Goal: Navigation & Orientation: Find specific page/section

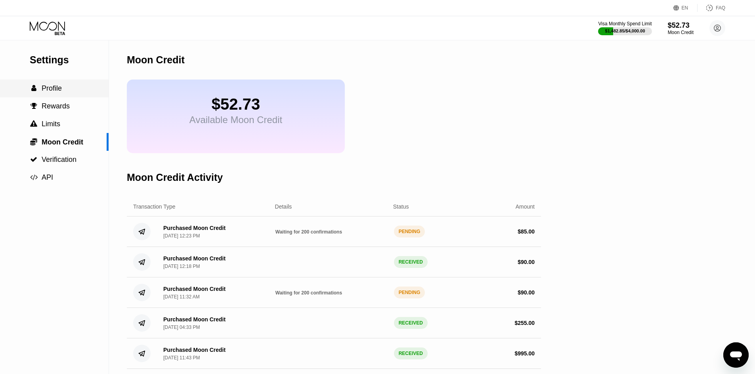
click at [86, 91] on div " Profile" at bounding box center [54, 88] width 109 height 8
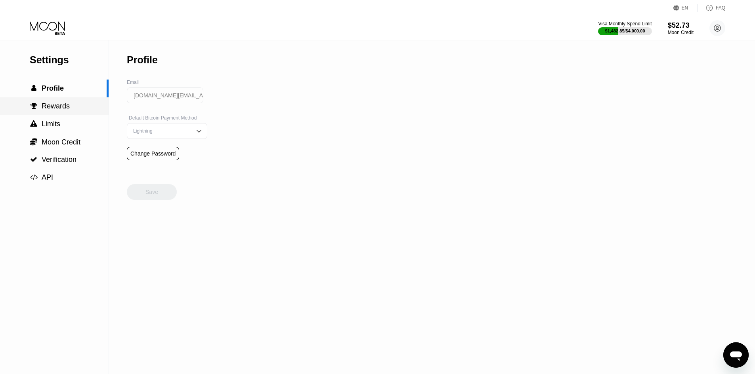
click at [82, 111] on div " Rewards" at bounding box center [54, 106] width 109 height 8
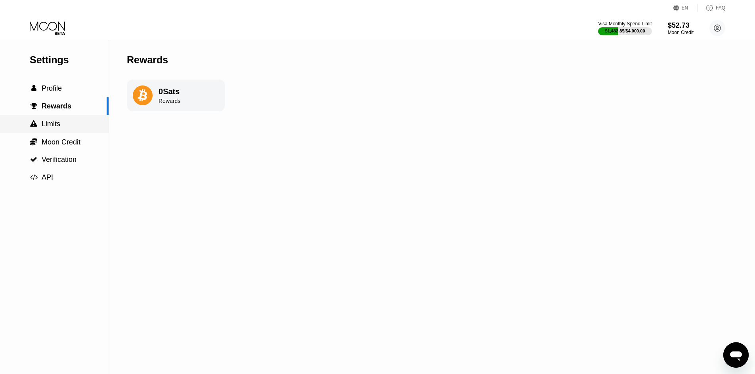
click at [78, 128] on div " Limits" at bounding box center [54, 124] width 109 height 8
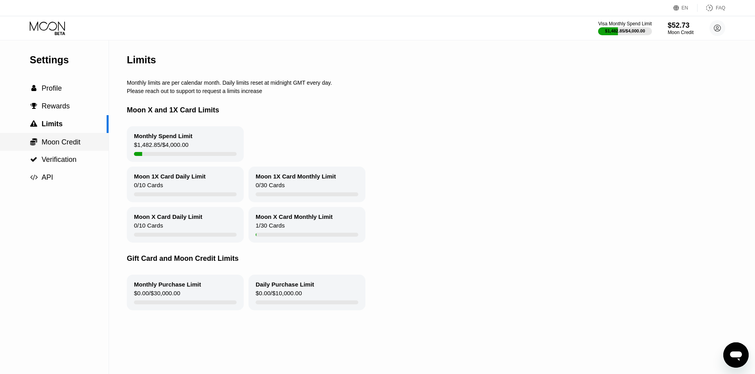
click at [91, 146] on div " Moon Credit" at bounding box center [54, 142] width 109 height 9
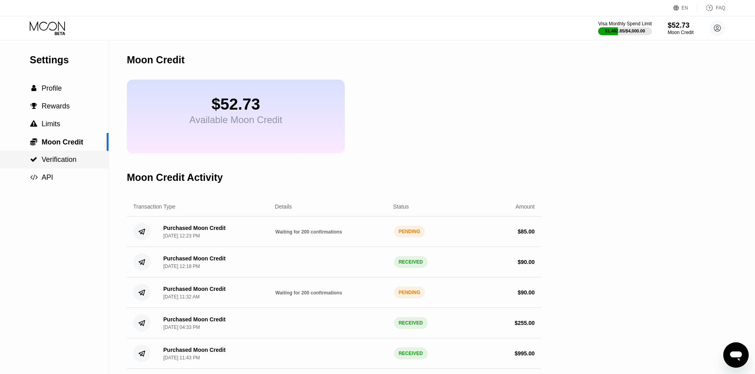
click at [80, 158] on div " Verification" at bounding box center [54, 160] width 109 height 8
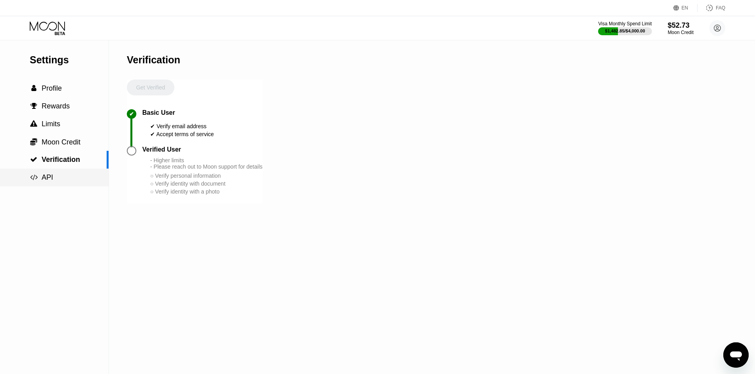
click at [70, 177] on div " API" at bounding box center [54, 178] width 109 height 8
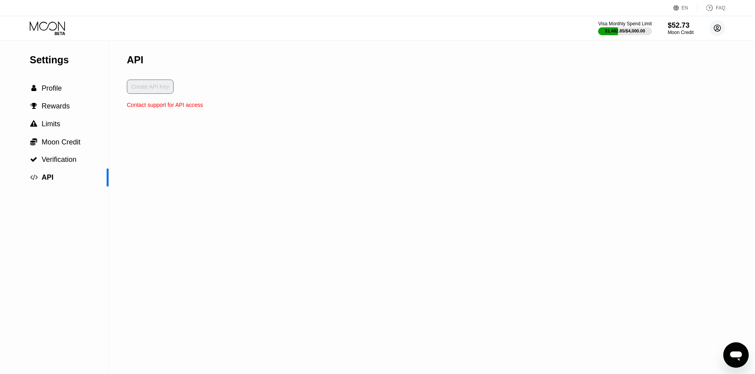
click at [713, 28] on circle at bounding box center [717, 28] width 16 height 16
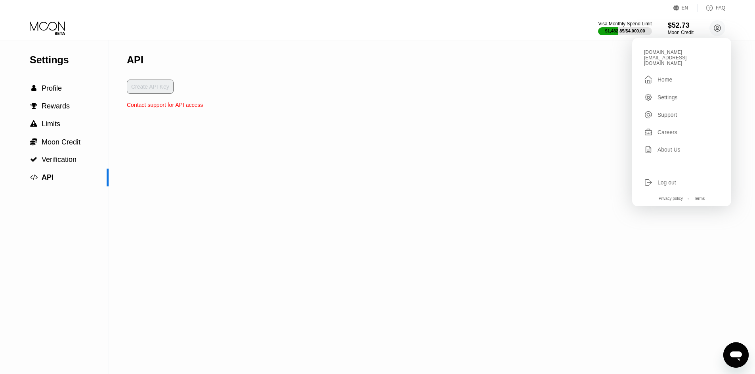
click at [679, 76] on div "[DOMAIN_NAME][EMAIL_ADDRESS][DOMAIN_NAME]  Home Settings Support Careers About…" at bounding box center [681, 122] width 99 height 168
click at [676, 75] on div " Home" at bounding box center [681, 80] width 75 height 10
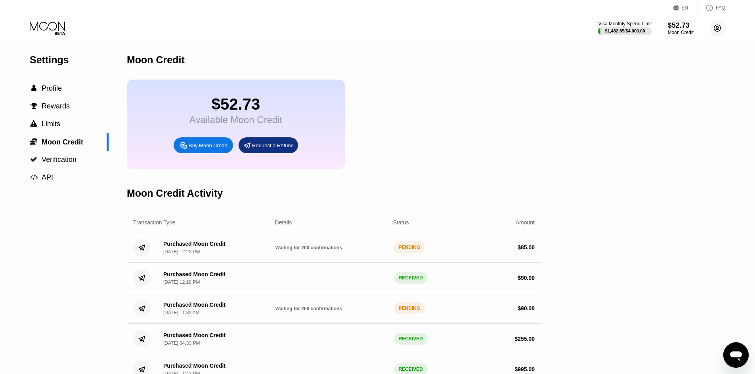
click at [717, 28] on circle at bounding box center [717, 28] width 16 height 16
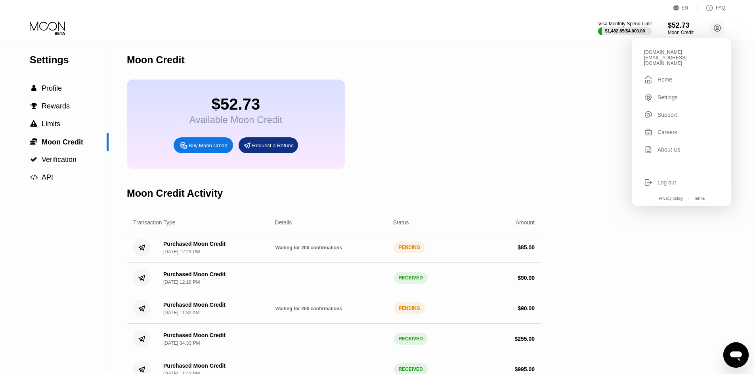
click at [656, 80] on div "[DOMAIN_NAME][EMAIL_ADDRESS][DOMAIN_NAME]  Home Settings Support Careers About…" at bounding box center [681, 122] width 99 height 168
click at [658, 76] on div "Home" at bounding box center [664, 79] width 15 height 6
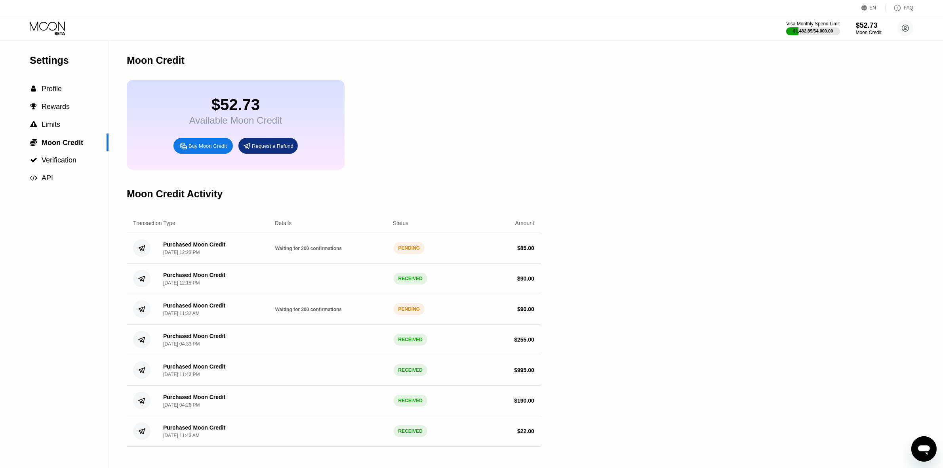
click at [892, 38] on div "Visa Monthly Spend Limit $1,482.85 / $4,000.00 $52.73 Moon Credit yoko.naoka.pr…" at bounding box center [471, 28] width 943 height 24
click at [870, 27] on div "$52.73" at bounding box center [869, 25] width 27 height 8
click at [872, 27] on div "$52.73" at bounding box center [869, 25] width 27 height 8
click at [821, 26] on div "Visa Monthly Spend Limit" at bounding box center [813, 24] width 55 height 6
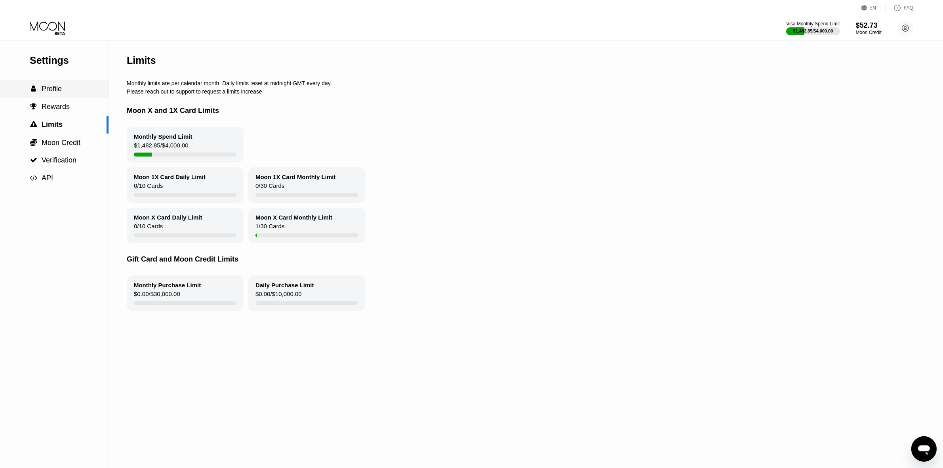
click at [82, 87] on div " Profile" at bounding box center [54, 89] width 109 height 8
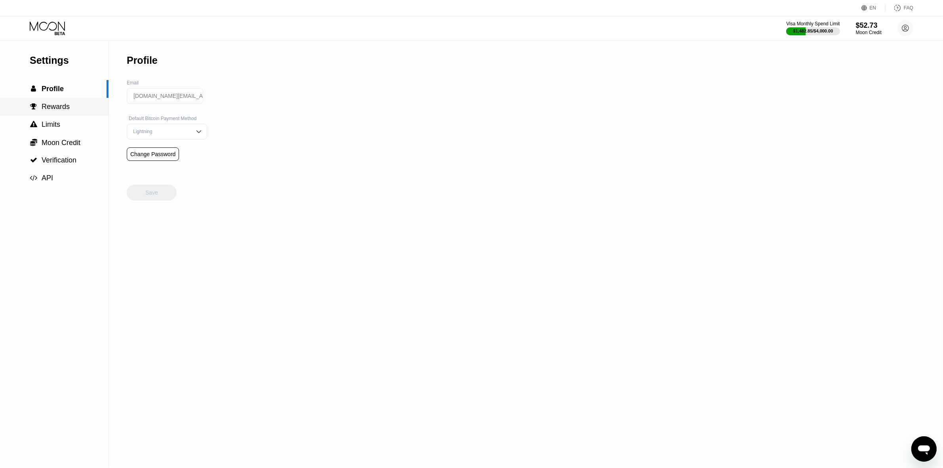
click at [54, 102] on div " Rewards" at bounding box center [54, 107] width 109 height 18
click at [825, 39] on div "Visa Monthly Spend Limit $1,482.85 / $4,000.00 $52.73 Moon Credit yoko.naoka.pr…" at bounding box center [471, 28] width 943 height 24
click at [831, 22] on div "Visa Monthly Spend Limit" at bounding box center [812, 24] width 53 height 6
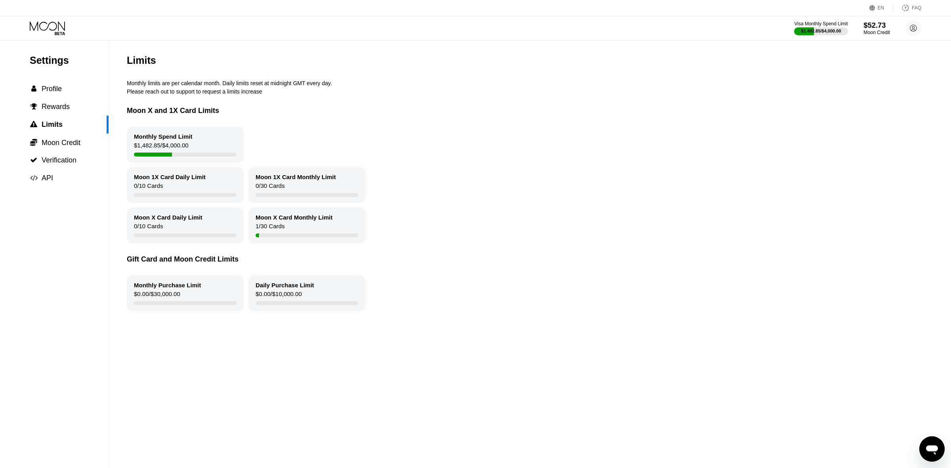
click at [889, 27] on div "Visa Monthly Spend Limit $1,482.85 / $4,000.00 $52.73 Moon Credit yoko.naoka.pr…" at bounding box center [857, 28] width 127 height 16
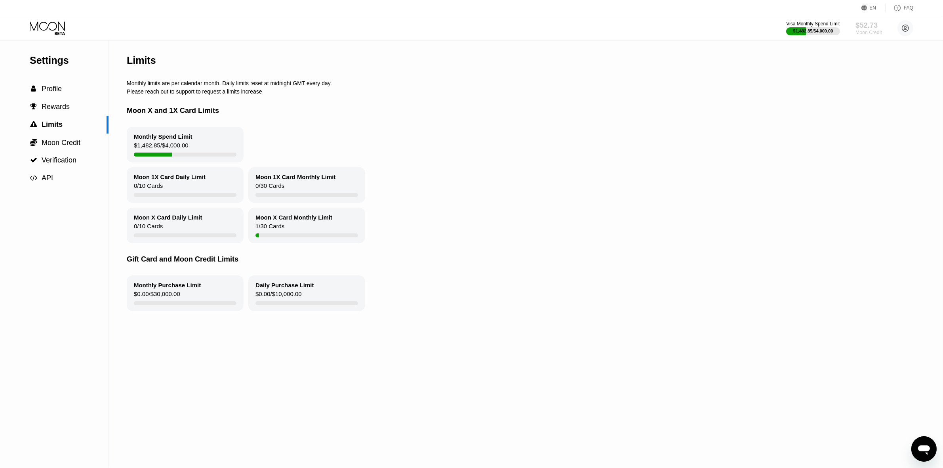
click at [870, 30] on div "Moon Credit" at bounding box center [869, 33] width 27 height 6
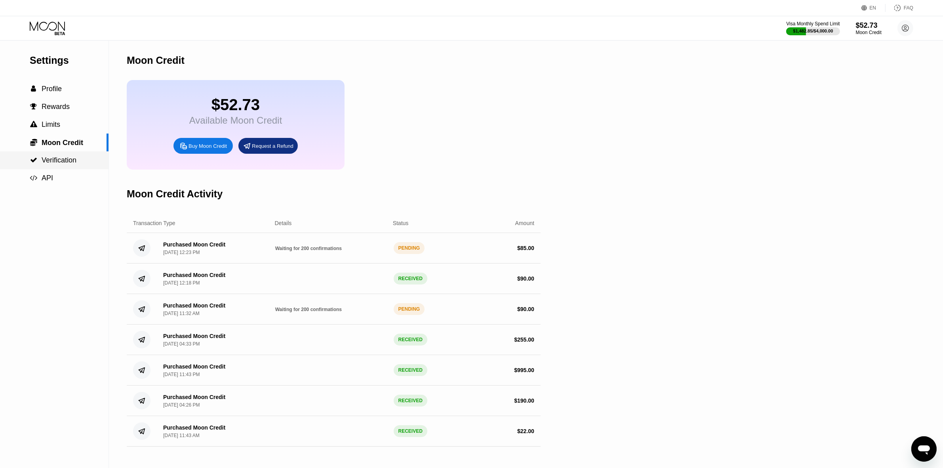
click at [70, 167] on div " Verification" at bounding box center [54, 160] width 109 height 18
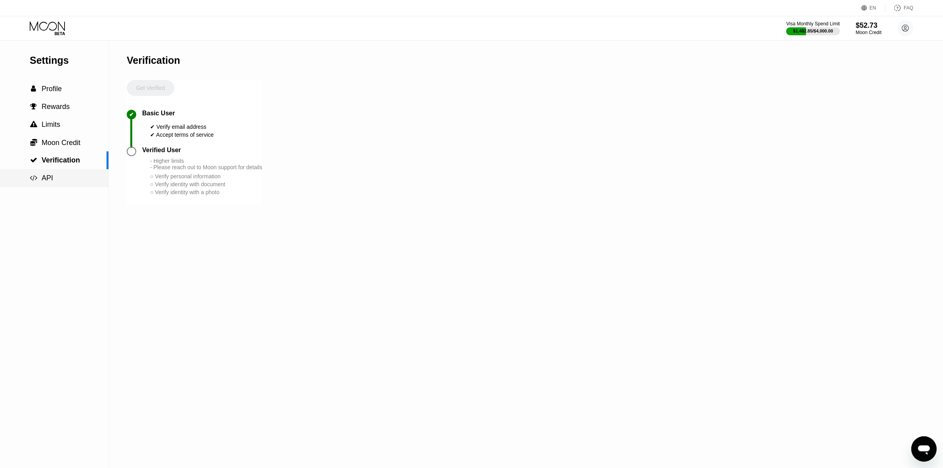
click at [64, 177] on div " API" at bounding box center [54, 178] width 109 height 8
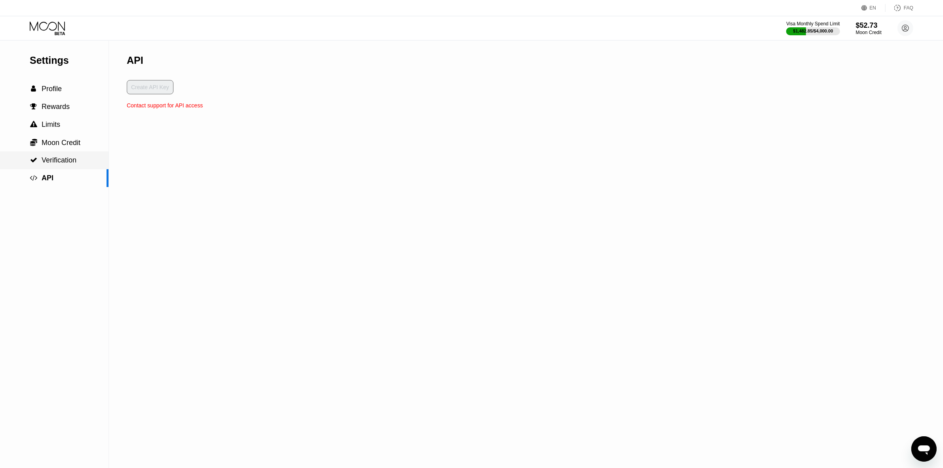
click at [70, 160] on span "Verification" at bounding box center [59, 160] width 35 height 8
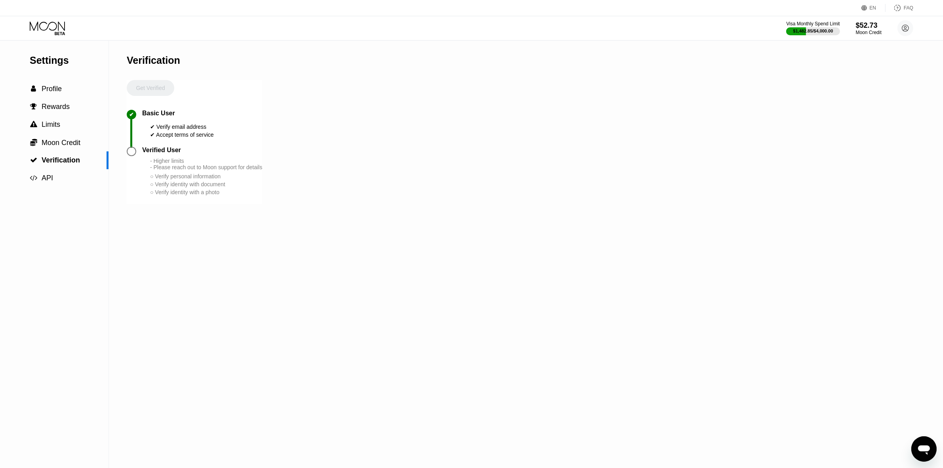
click at [86, 129] on div " Limits" at bounding box center [54, 124] width 109 height 8
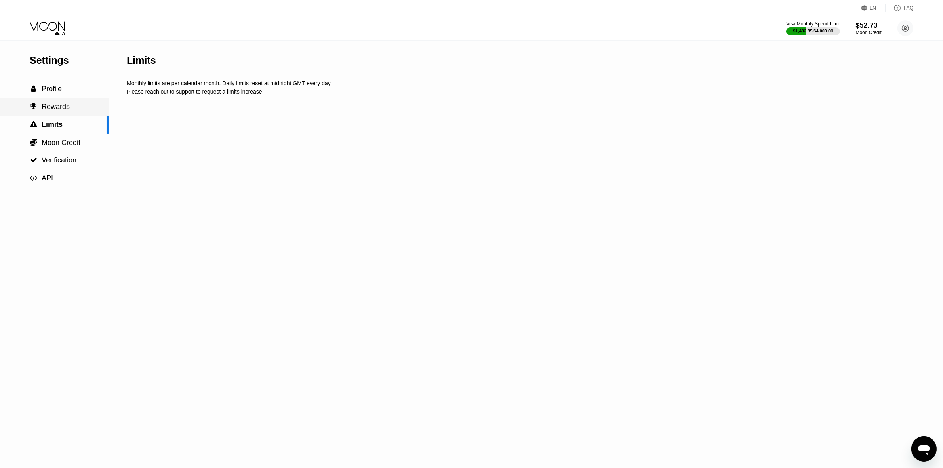
click at [83, 111] on div " Rewards" at bounding box center [54, 107] width 109 height 8
click at [73, 93] on div " Profile" at bounding box center [54, 89] width 109 height 8
